Goal: Information Seeking & Learning: Learn about a topic

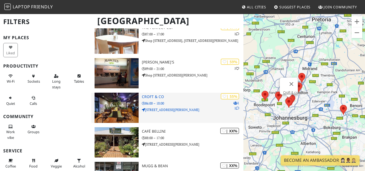
scroll to position [270, 0]
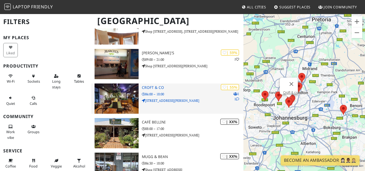
click at [168, 89] on h3 "Croft & co" at bounding box center [192, 87] width 101 height 5
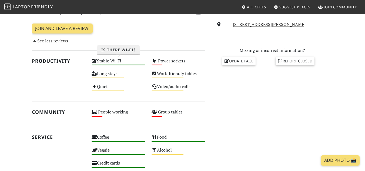
scroll to position [135, 0]
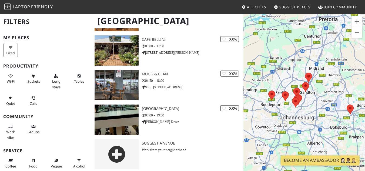
scroll to position [355, 0]
